Goal: Find specific page/section: Find specific page/section

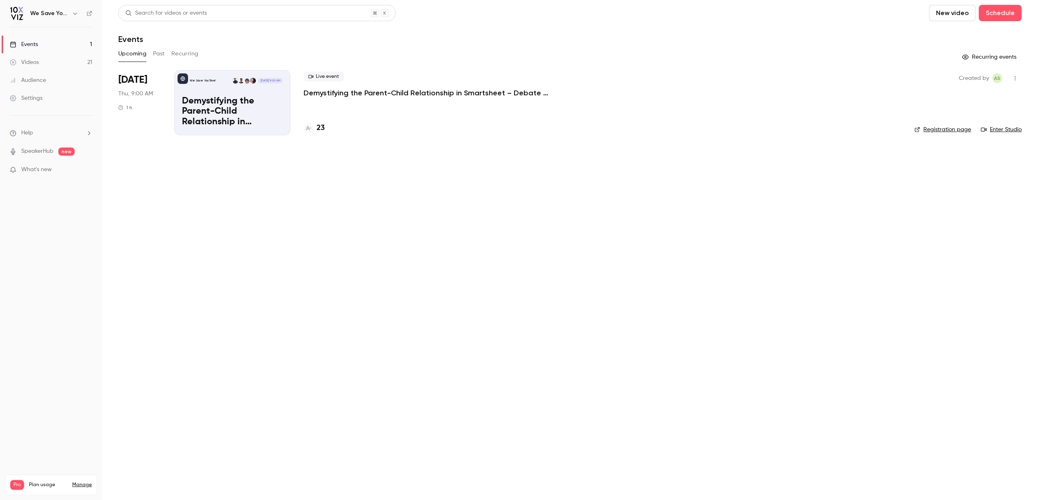
click at [157, 53] on button "Past" at bounding box center [159, 53] width 12 height 13
